Goal: Register for event/course

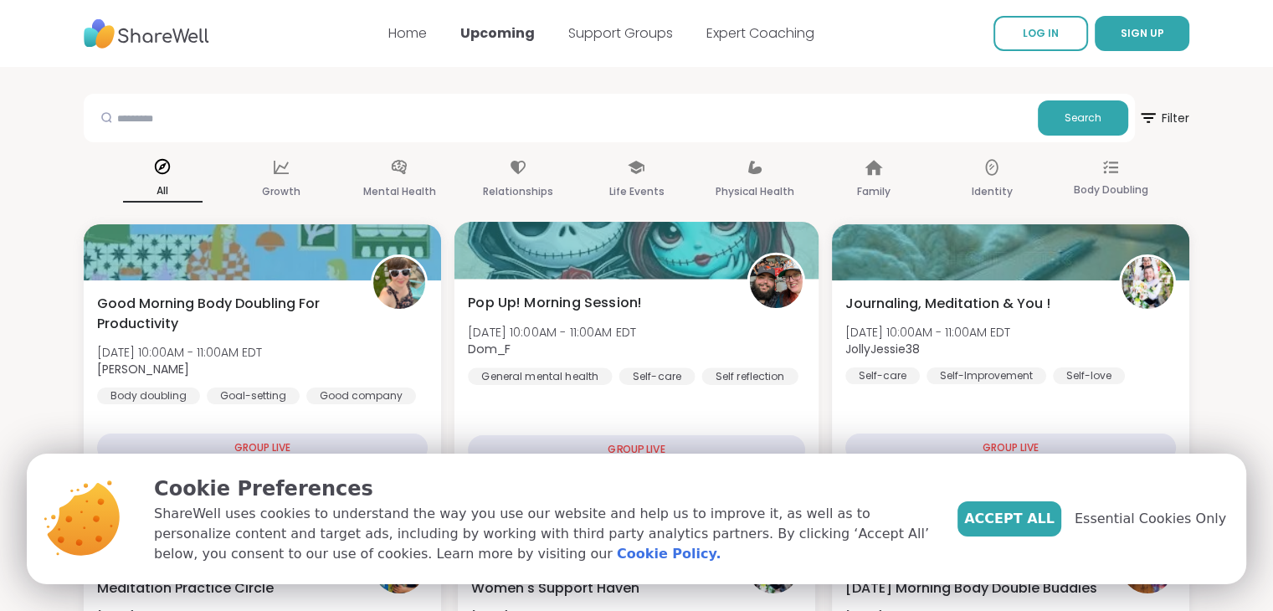
click at [659, 446] on div "GROUP LIVE" at bounding box center [636, 449] width 337 height 29
click at [640, 446] on div "GROUP LIVE" at bounding box center [636, 449] width 337 height 29
click at [615, 282] on div "Pop Up! Morning Session! [DATE] 10:00AM - 11:00AM EDT Dom_F General mental heal…" at bounding box center [636, 378] width 365 height 199
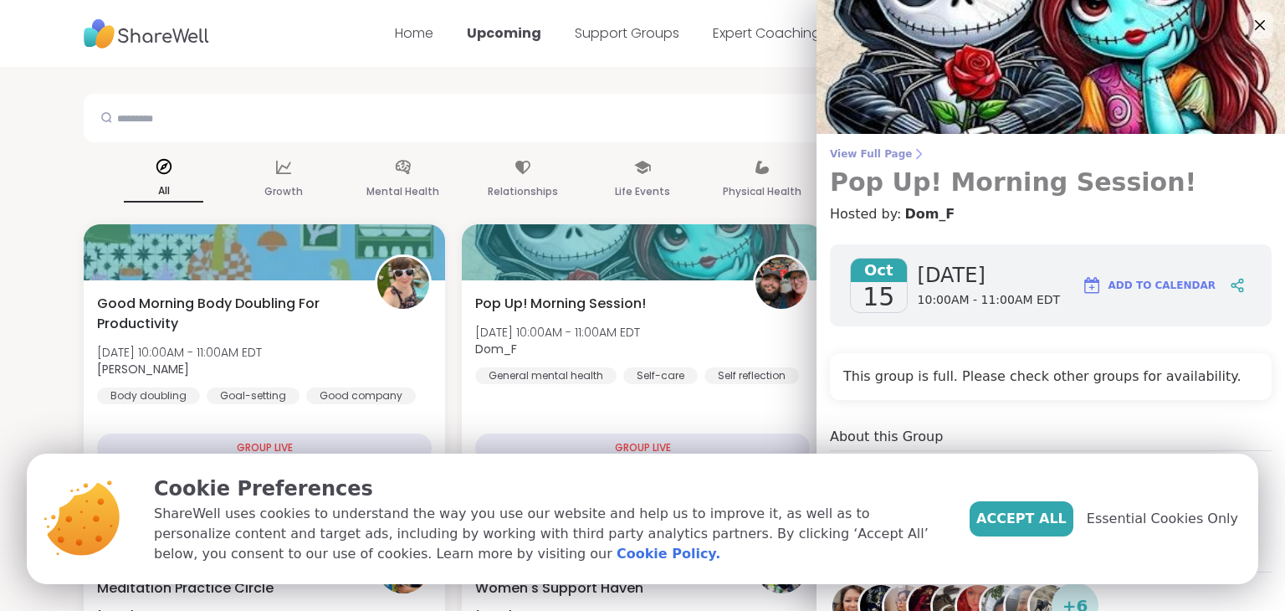
click at [847, 155] on span "View Full Page" at bounding box center [1051, 153] width 442 height 13
